Goal: Task Accomplishment & Management: Manage account settings

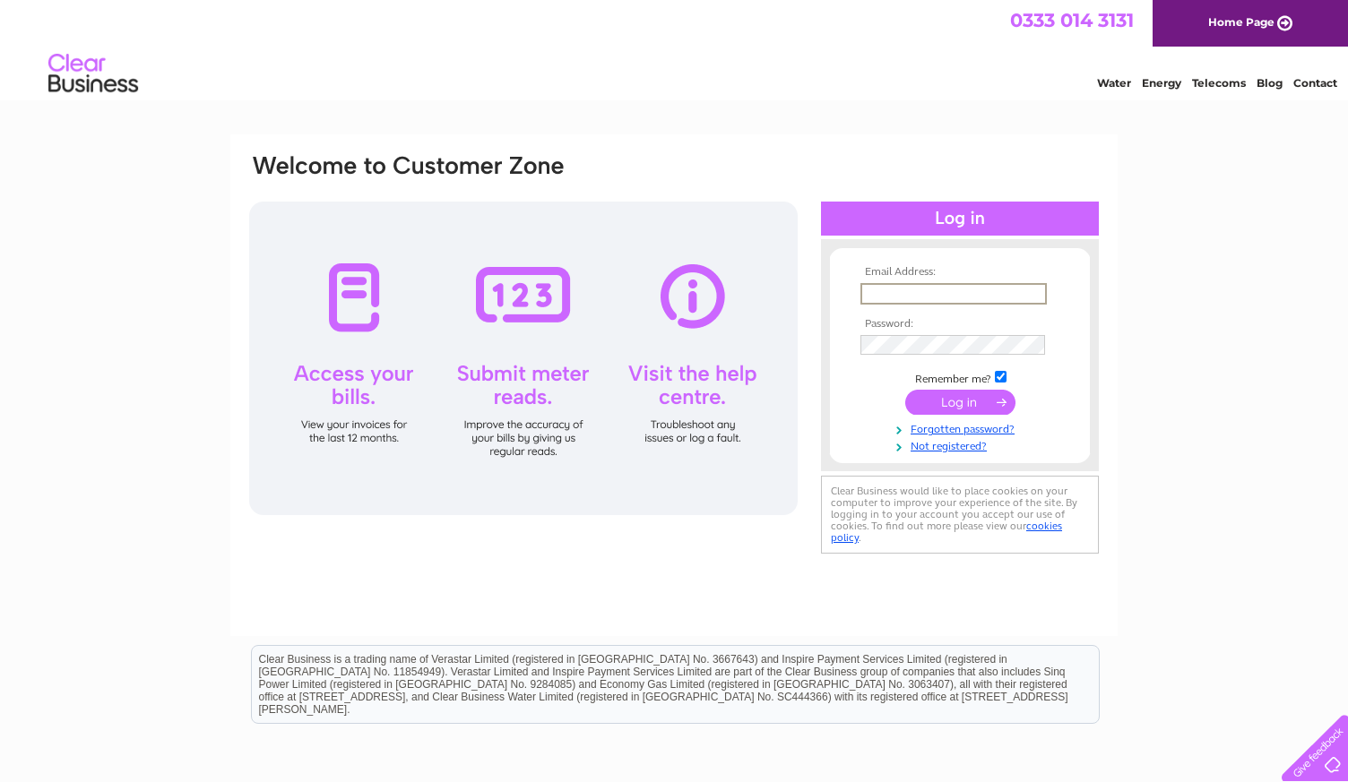
click at [953, 291] on input "text" at bounding box center [953, 294] width 186 height 22
type input "[EMAIL_ADDRESS][DOMAIN_NAME]"
click at [965, 393] on input "submit" at bounding box center [960, 402] width 110 height 25
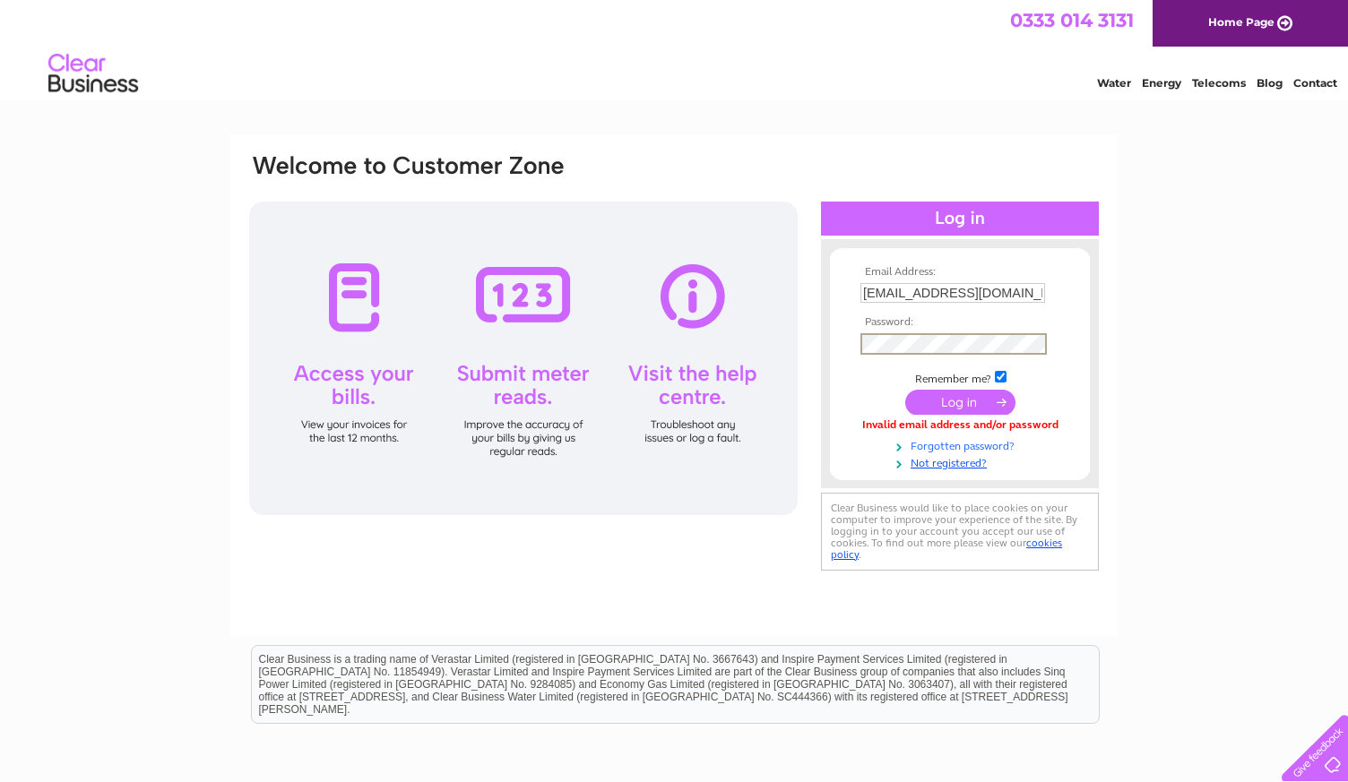
click at [969, 445] on link "Forgotten password?" at bounding box center [961, 444] width 203 height 17
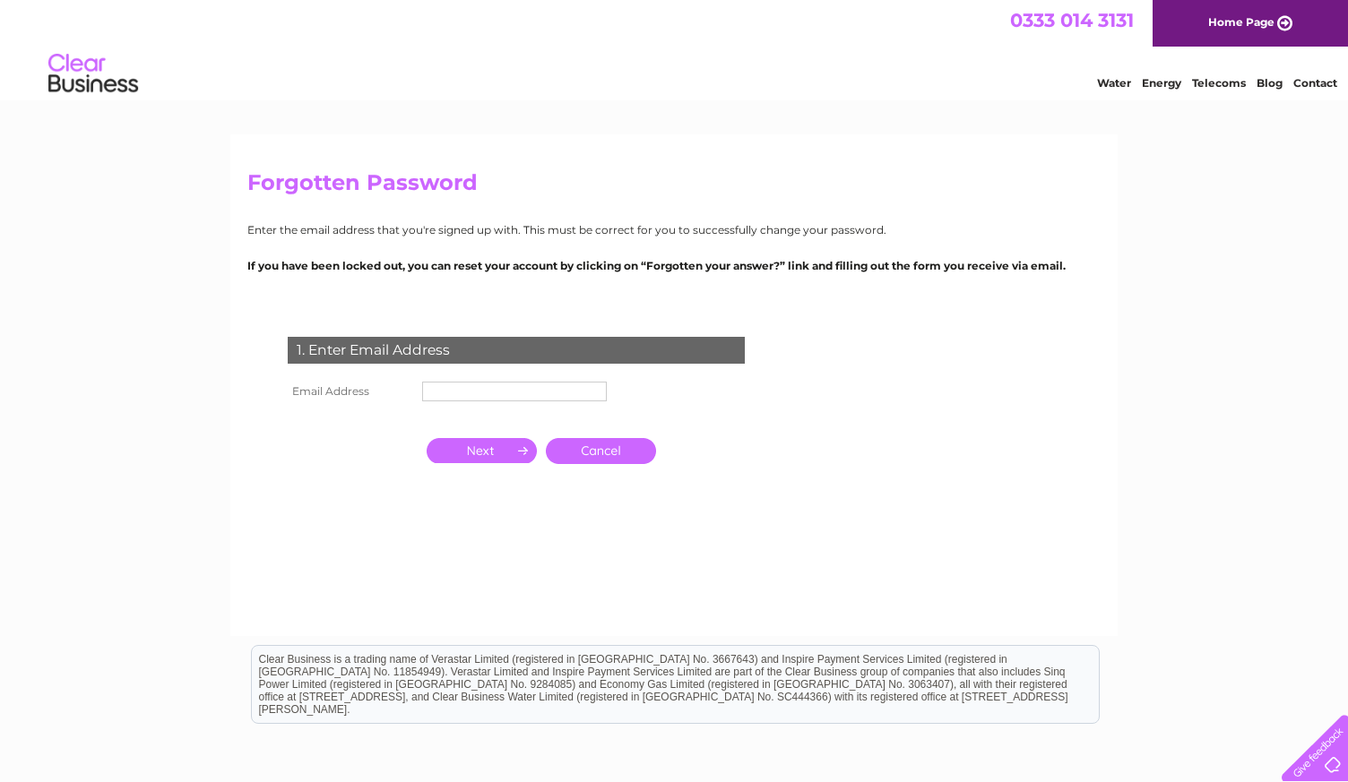
click at [456, 385] on input "text" at bounding box center [514, 392] width 185 height 20
type input "[EMAIL_ADDRESS][DOMAIN_NAME]"
click at [481, 451] on input "button" at bounding box center [482, 450] width 110 height 25
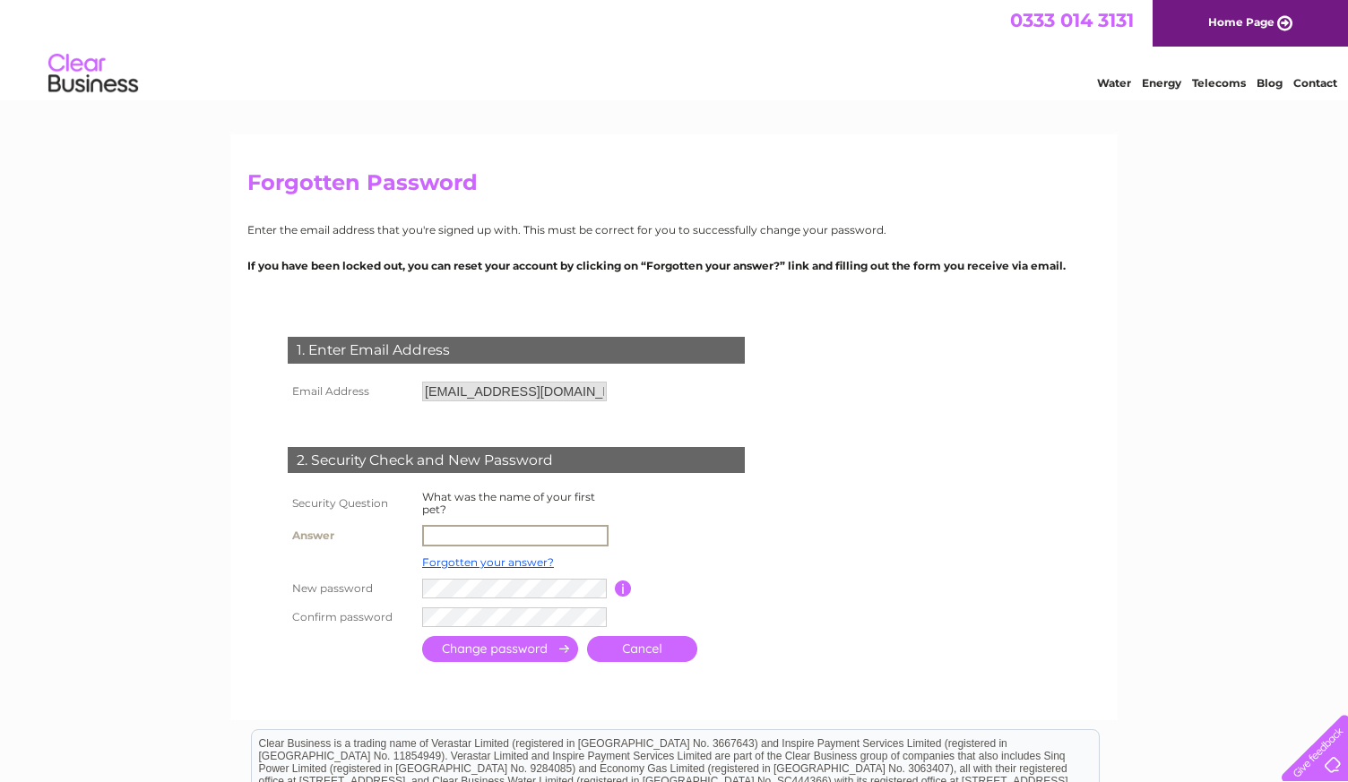
click at [491, 531] on input "text" at bounding box center [515, 536] width 186 height 22
type input "tina"
click at [220, 539] on div "Forgotten Password Enter the email address that you're signed up with. This mus…" at bounding box center [674, 580] width 1348 height 893
click at [421, 587] on td at bounding box center [516, 588] width 197 height 30
click at [371, 573] on tr "New password Password must be at least 6 characters long" at bounding box center [537, 588] width 509 height 30
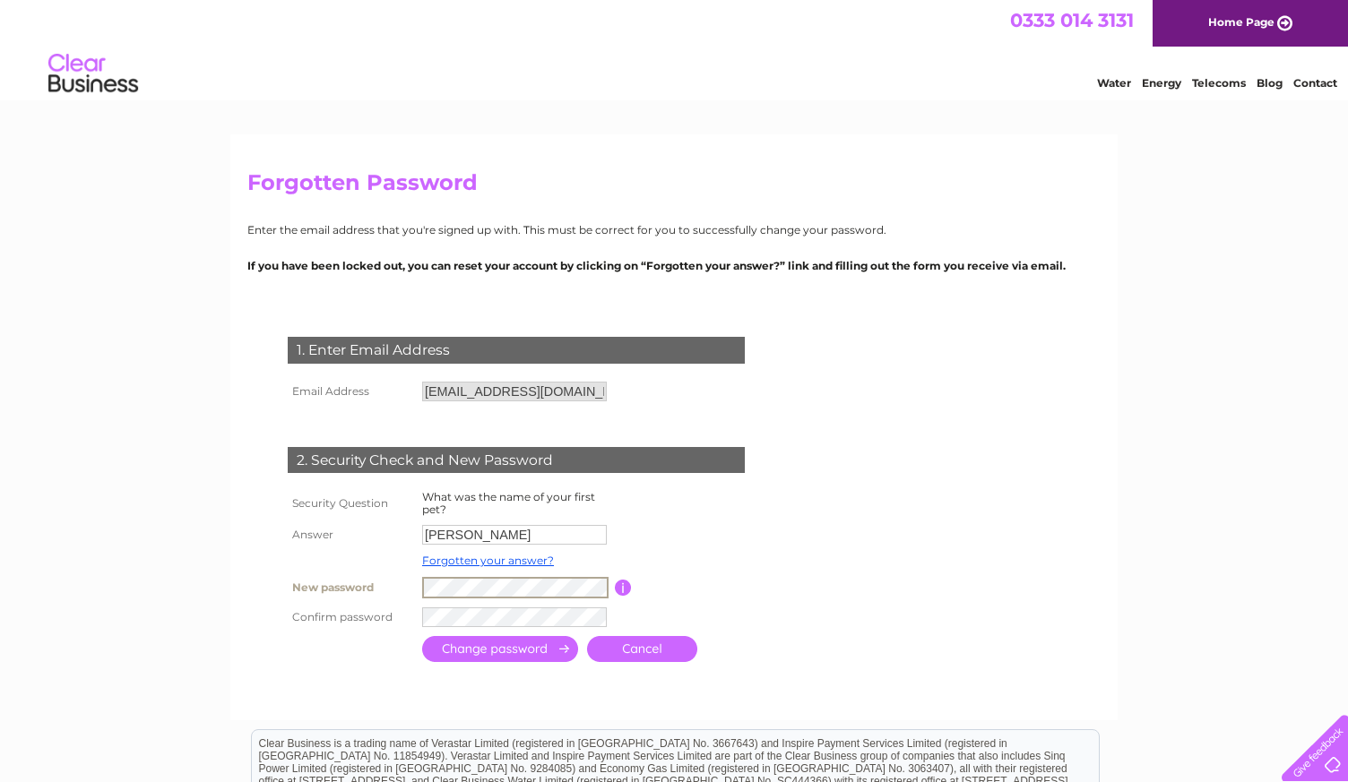
drag, startPoint x: 954, startPoint y: 676, endPoint x: 945, endPoint y: 676, distance: 9.9
click at [954, 676] on form "1. Enter Email Address Email Address finance@admireme.vip Cancel" at bounding box center [673, 501] width 853 height 401
click at [505, 643] on input "submit" at bounding box center [500, 647] width 156 height 26
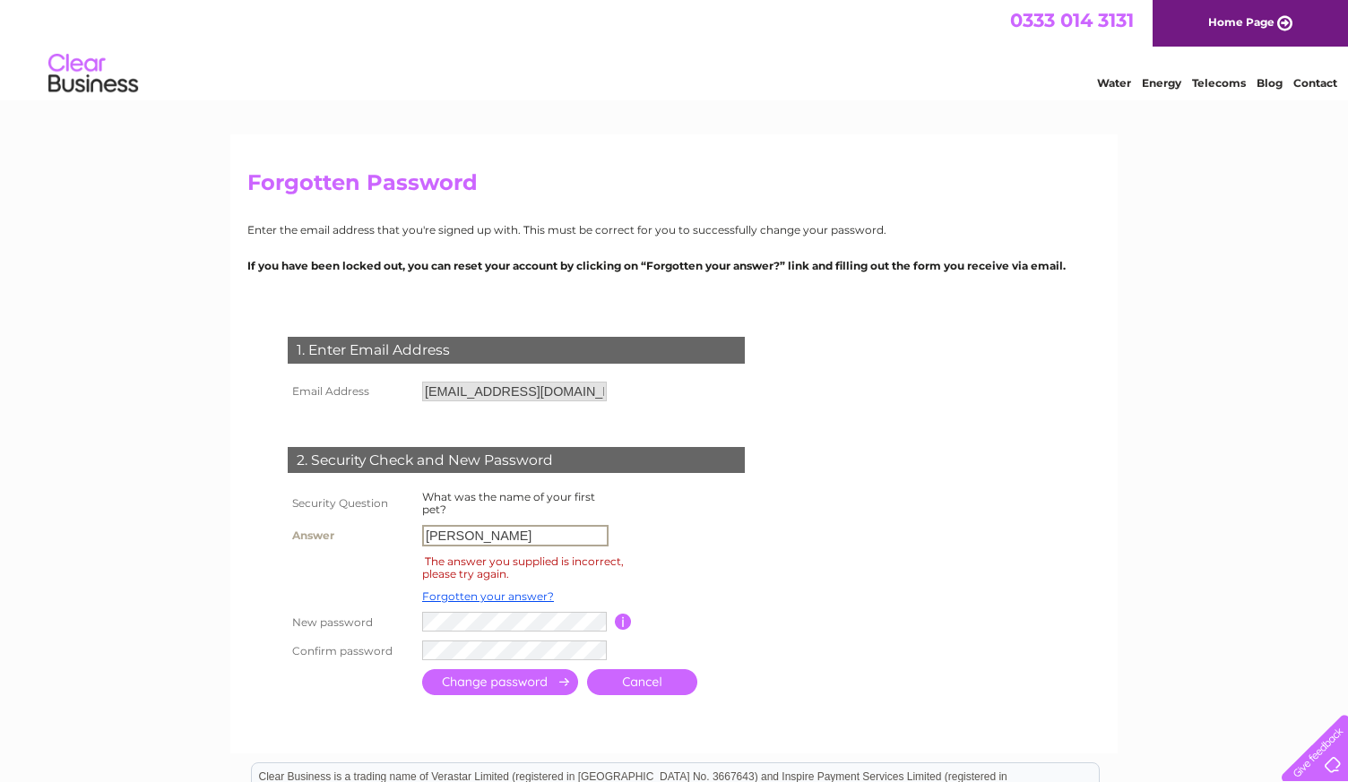
drag, startPoint x: 473, startPoint y: 537, endPoint x: 354, endPoint y: 519, distance: 120.5
click at [358, 528] on tr "Answer tina" at bounding box center [537, 536] width 509 height 30
type input "Fergie"
click at [503, 678] on input "submit" at bounding box center [500, 682] width 156 height 26
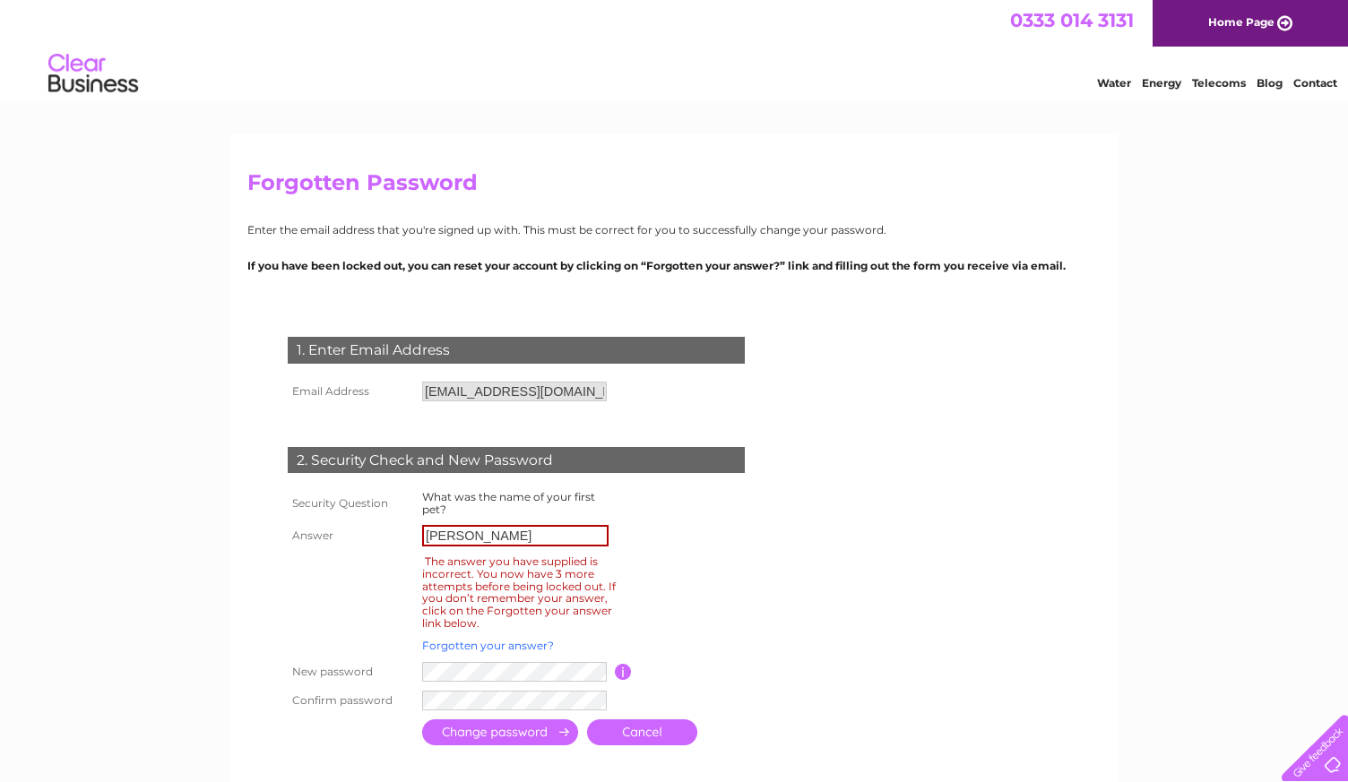
click at [513, 642] on link "Forgotten your answer?" at bounding box center [488, 645] width 132 height 13
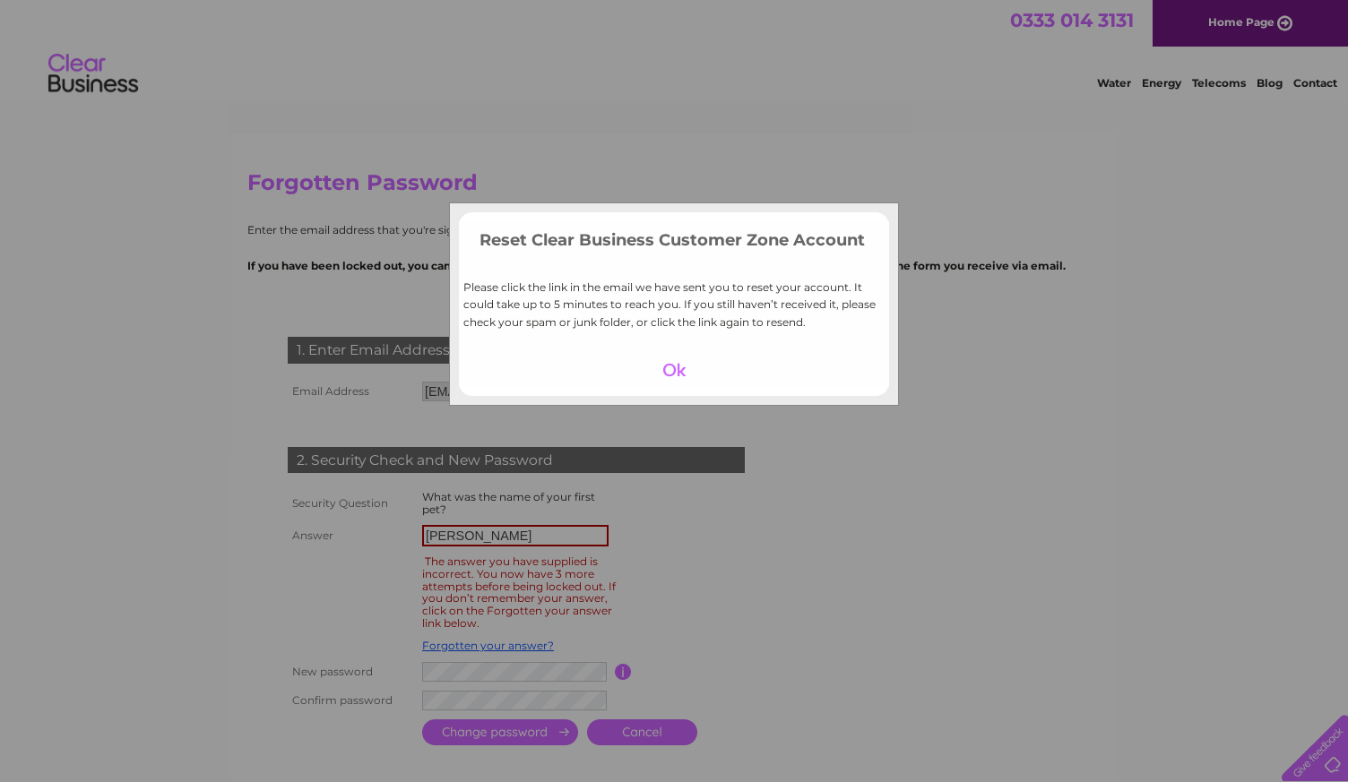
click at [673, 362] on div at bounding box center [674, 370] width 110 height 25
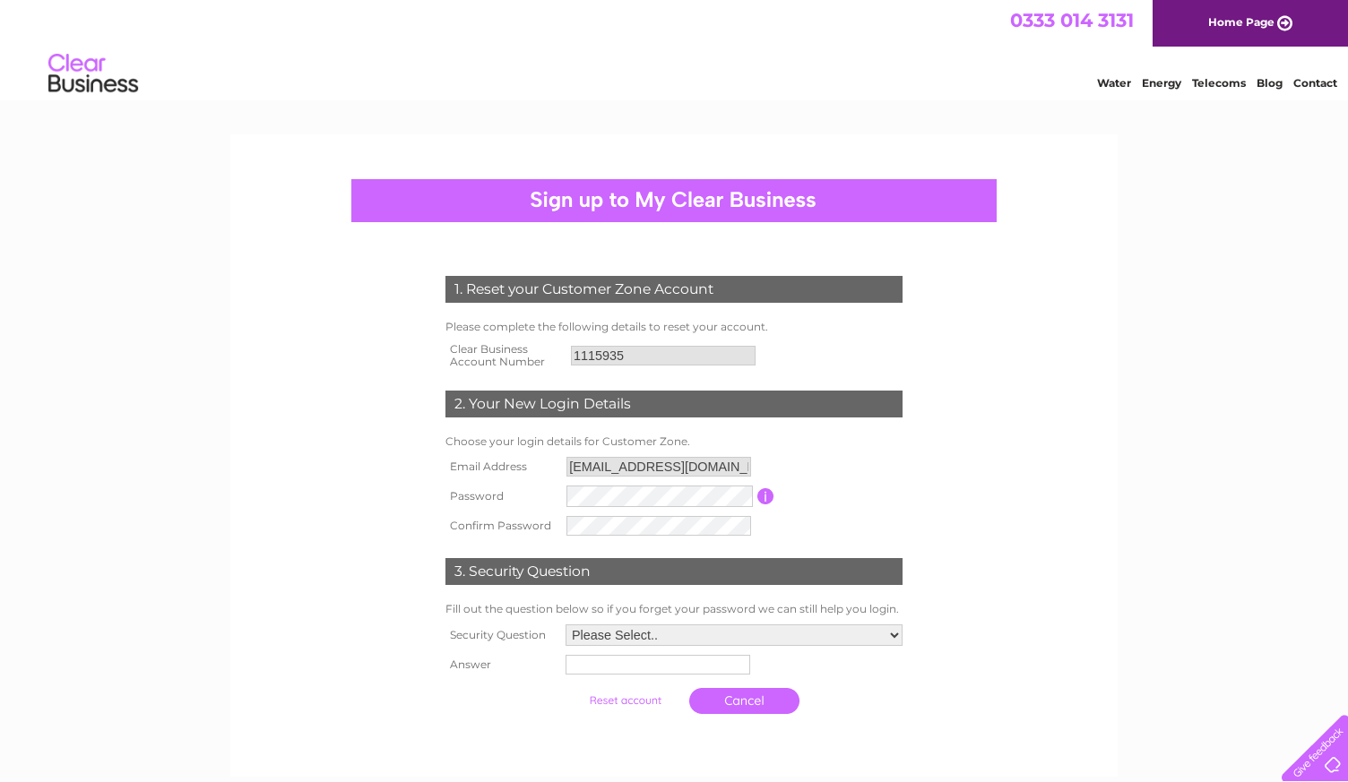
click at [772, 495] on tr "Password Password must be at least 6 characters long" at bounding box center [674, 496] width 466 height 30
click at [394, 449] on form "1. Reset your Customer Zone Account Please complete the following details to re…" at bounding box center [673, 499] width 853 height 519
click at [506, 471] on tbody "Email Address finance@admireme.vip Password Password must be at least 6 charact…" at bounding box center [674, 497] width 466 height 88
click at [392, 451] on form "1. Reset your Customer Zone Account Please complete the following details to re…" at bounding box center [673, 499] width 853 height 519
click at [490, 485] on tr "Password Password must be at least 6 characters long" at bounding box center [674, 496] width 466 height 30
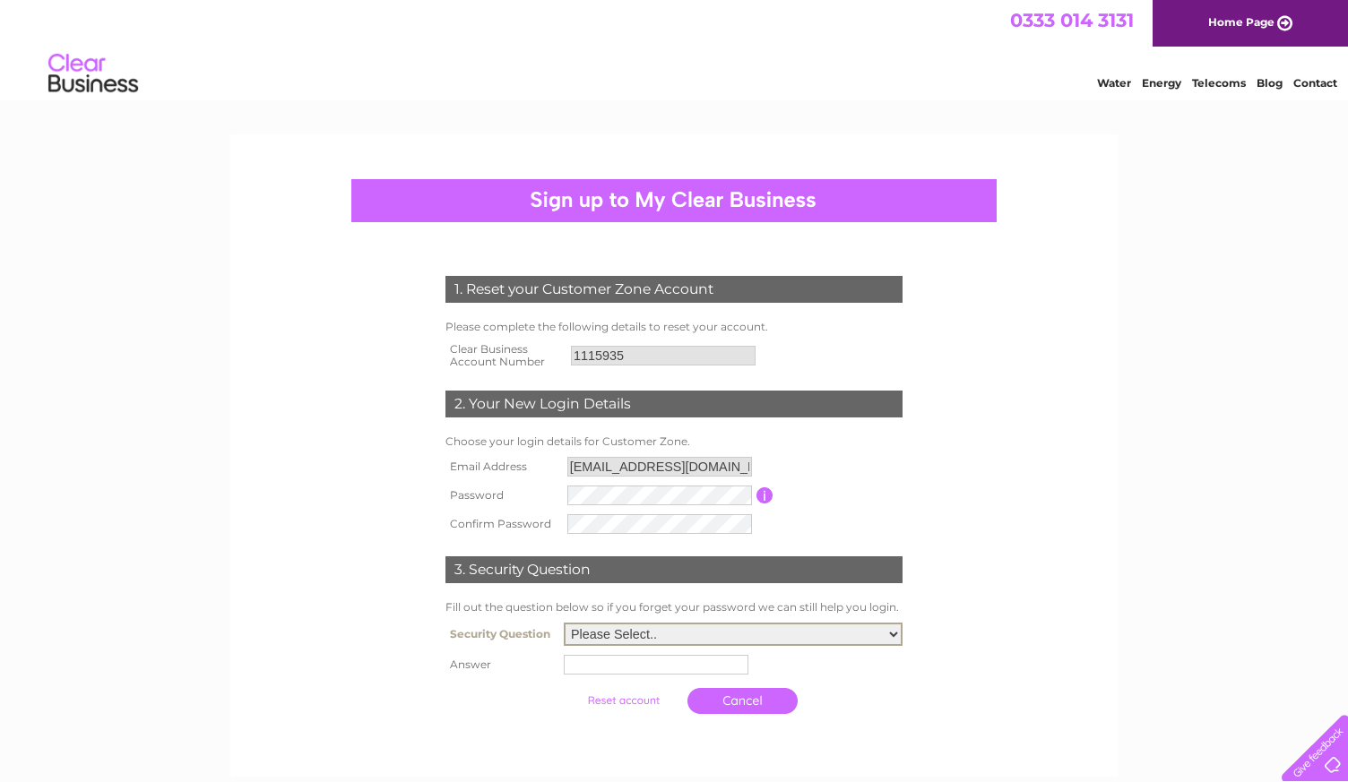
click at [713, 629] on select "Please Select.. In what town or city was your first job? In what town or city d…" at bounding box center [733, 634] width 339 height 23
select select "1"
click at [564, 624] on select "Please Select.. In what town or city was your first job? In what town or city d…" at bounding box center [733, 634] width 339 height 23
click at [643, 668] on input "text" at bounding box center [658, 664] width 186 height 22
type input "New York"
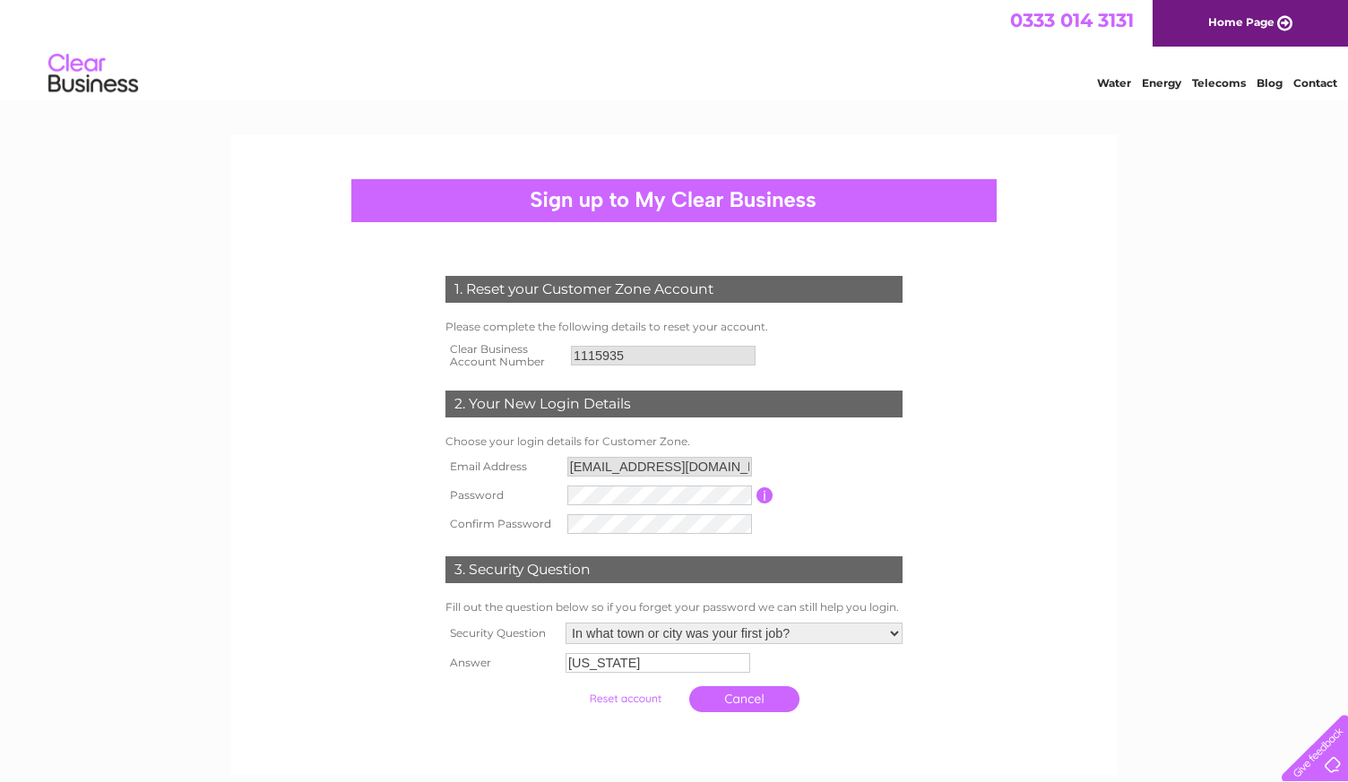
click at [627, 704] on input "submit" at bounding box center [625, 698] width 110 height 25
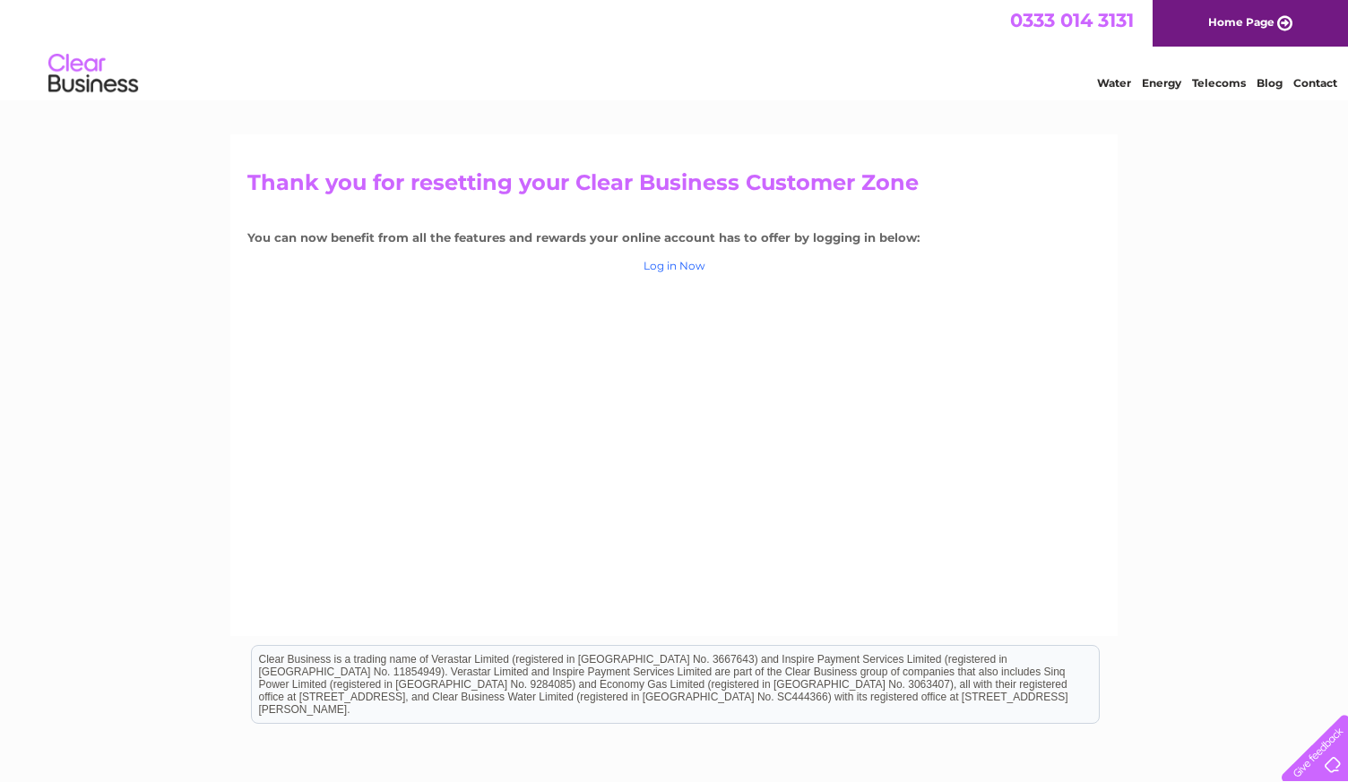
click at [692, 262] on link "Log in Now" at bounding box center [674, 265] width 62 height 13
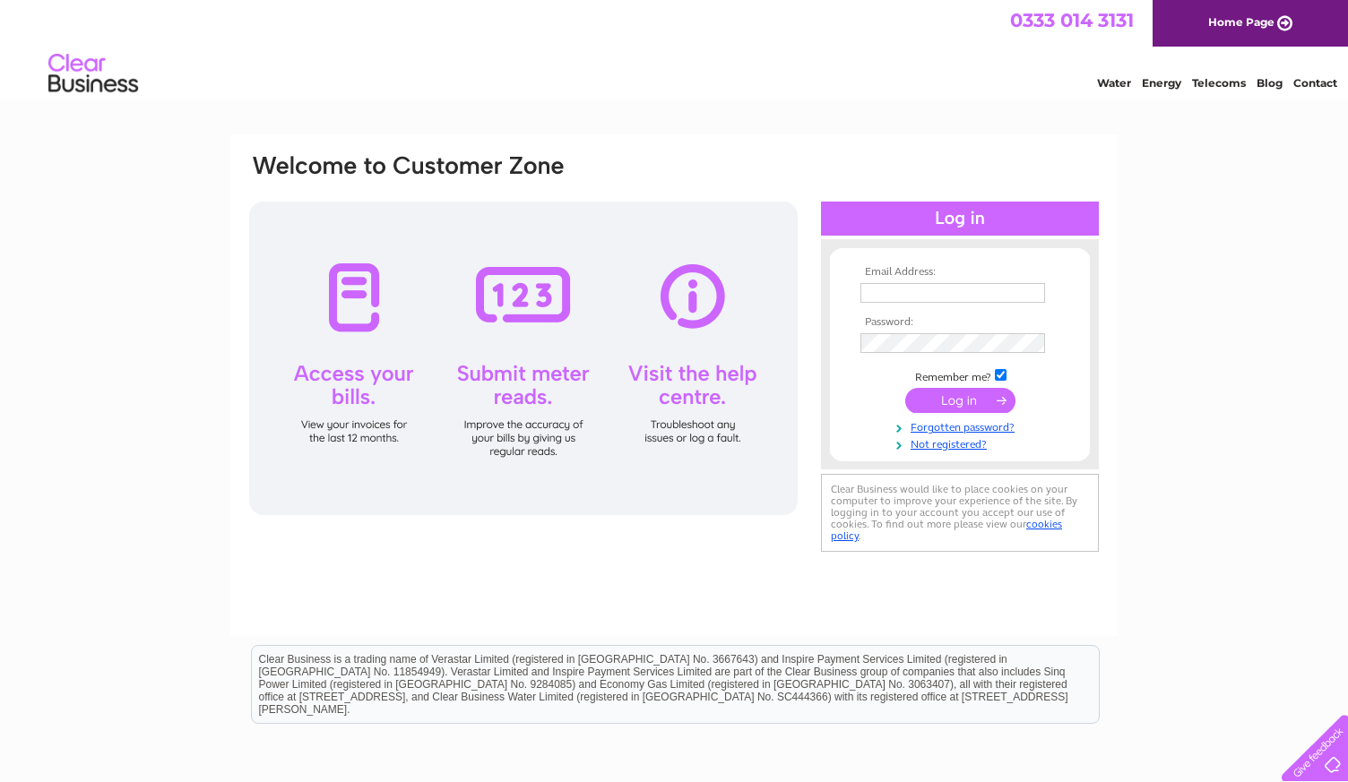
type input "[EMAIL_ADDRESS][DOMAIN_NAME]"
click at [970, 394] on input "submit" at bounding box center [960, 400] width 110 height 25
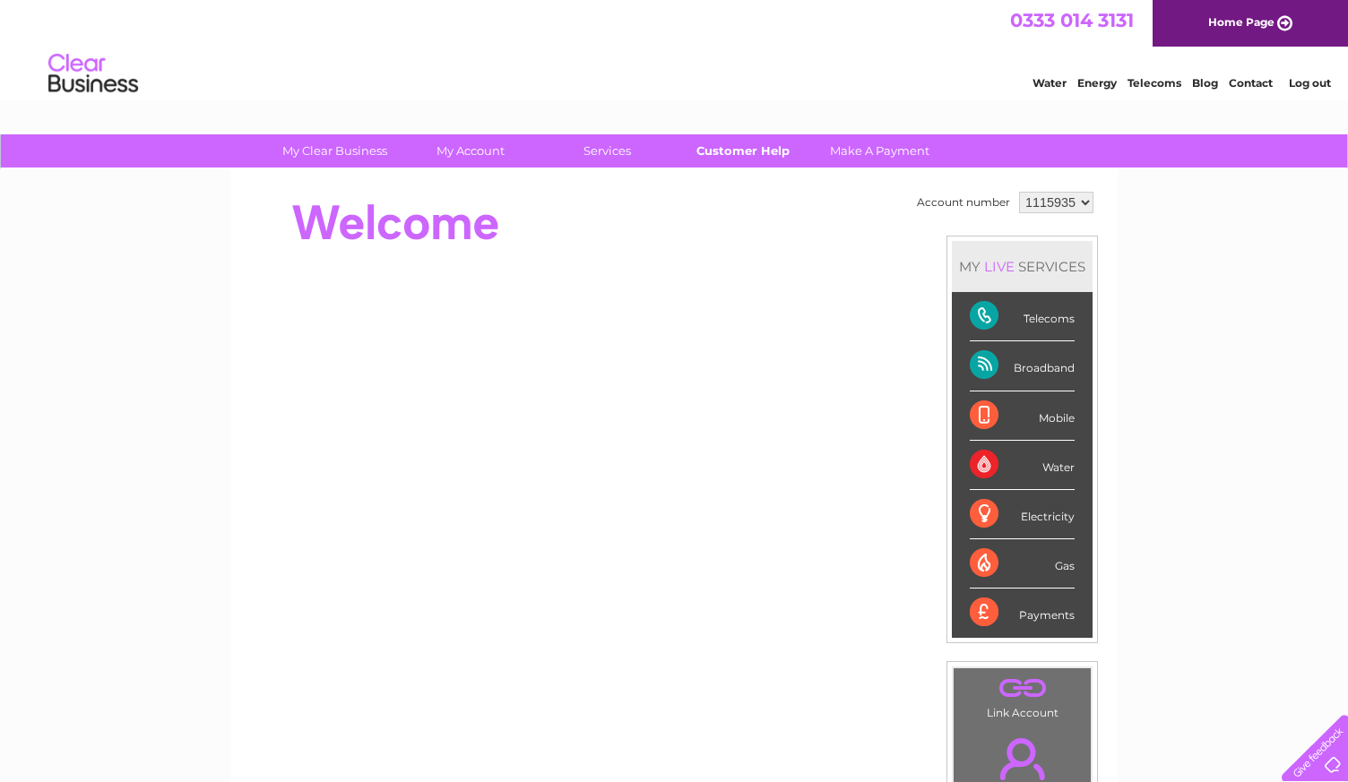
click at [764, 153] on link "Customer Help" at bounding box center [743, 150] width 148 height 33
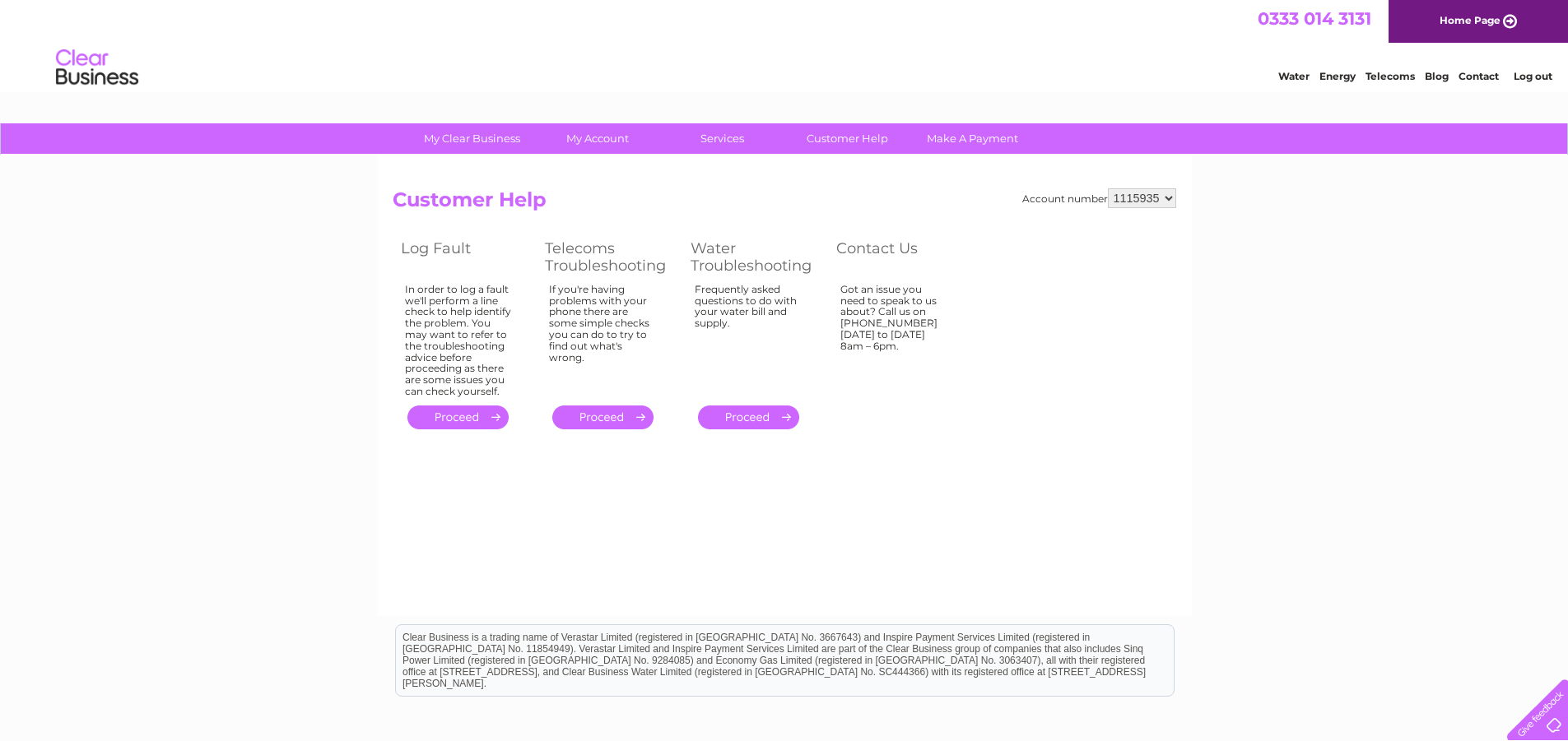
scroll to position [33, 0]
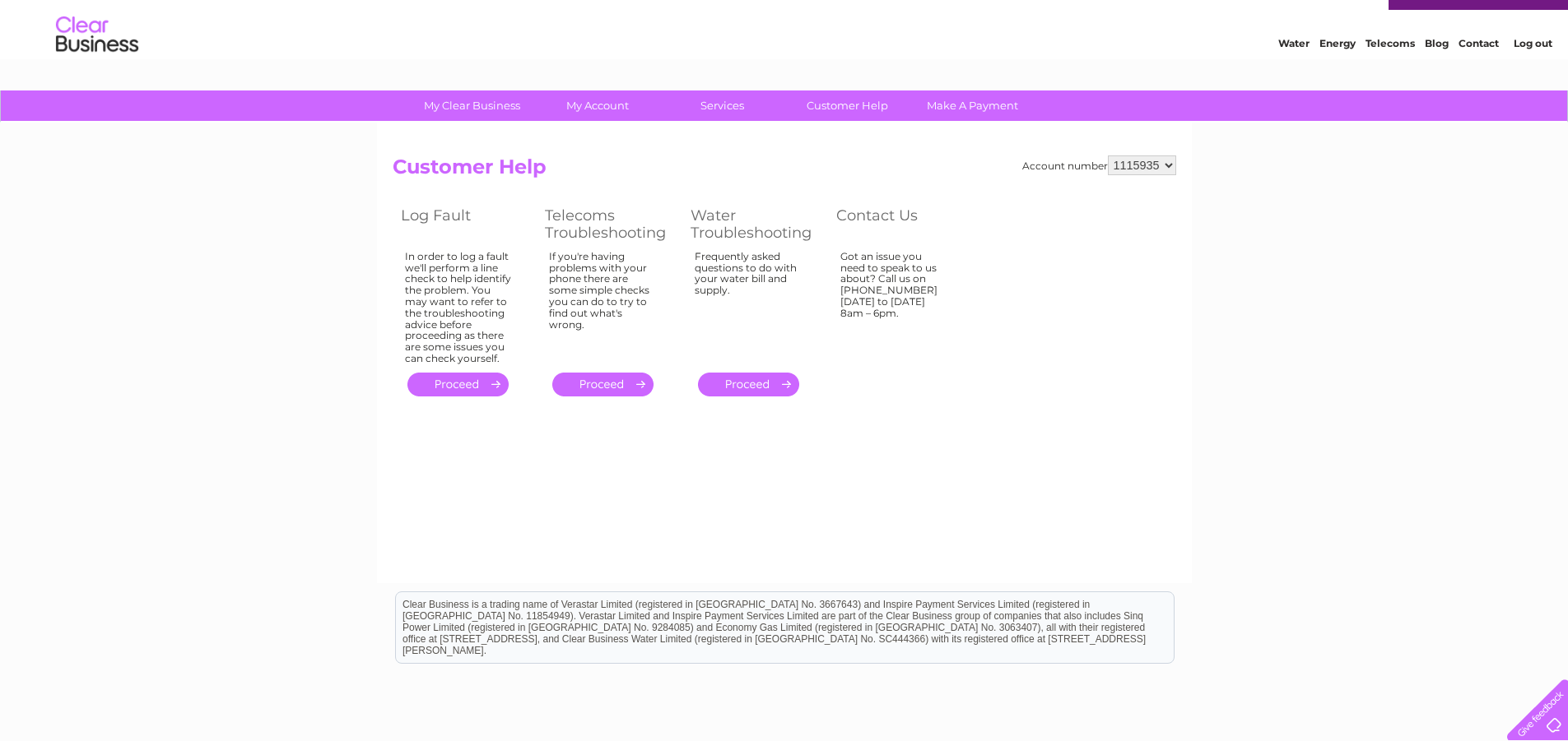
click at [1237, 717] on div at bounding box center [1534, 706] width 67 height 67
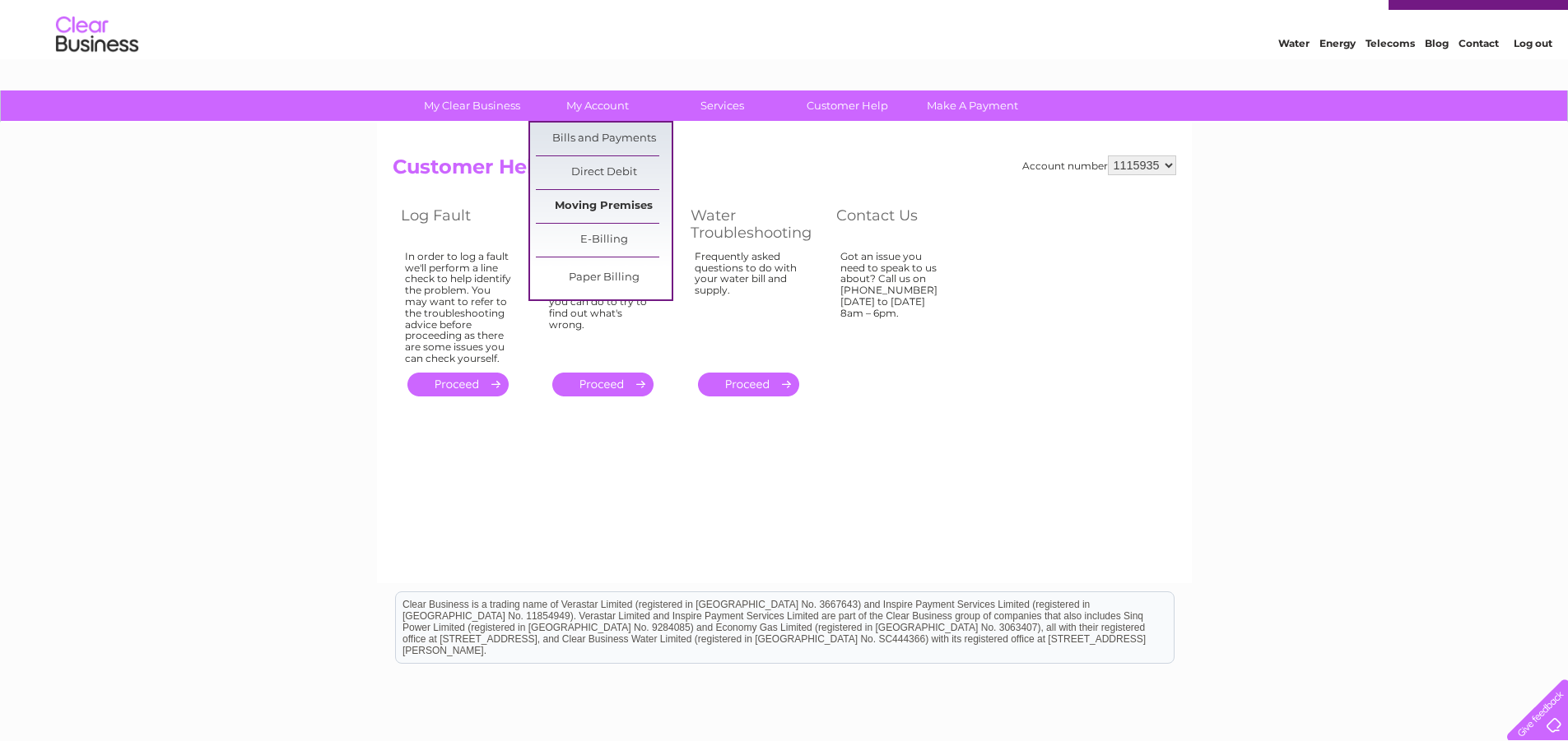
click at [622, 194] on link "Moving Premises" at bounding box center [604, 207] width 136 height 33
click at [620, 200] on link "Moving Premises" at bounding box center [604, 207] width 136 height 33
